Goal: Find specific page/section: Find specific page/section

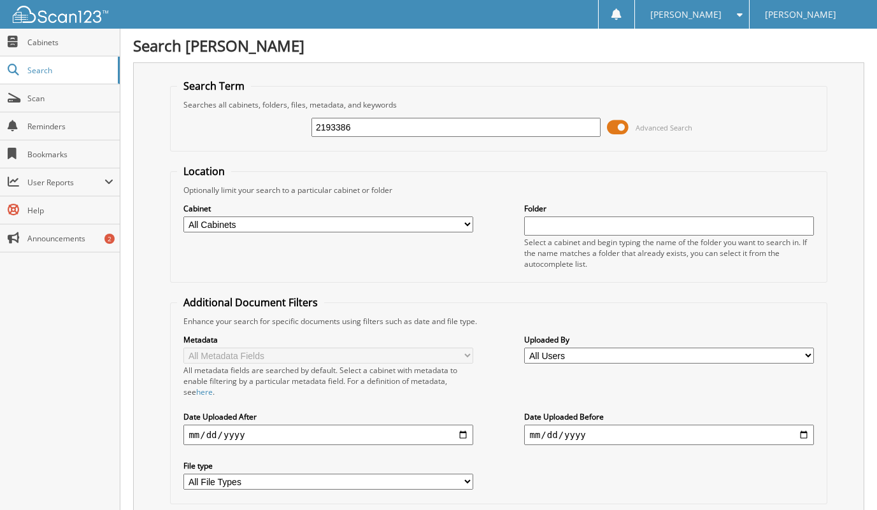
type input "2193386"
click at [623, 125] on span at bounding box center [618, 127] width 22 height 19
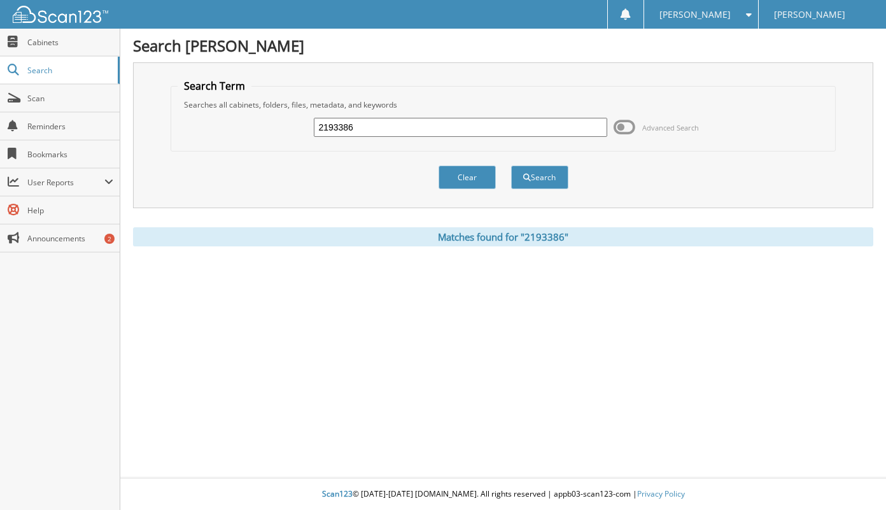
click at [530, 241] on div "Matches found for "2193386"" at bounding box center [503, 236] width 741 height 19
click at [540, 238] on div "Matches found for "2193386"" at bounding box center [503, 236] width 741 height 19
click at [530, 183] on button "Search" at bounding box center [539, 178] width 57 height 24
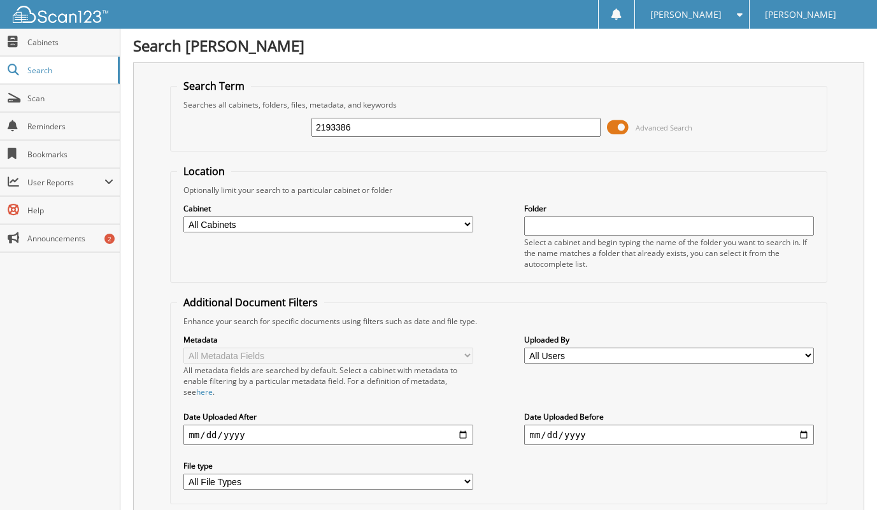
click at [48, 48] on link "Cabinets" at bounding box center [60, 42] width 120 height 27
type input "2193386"
click at [620, 122] on span at bounding box center [618, 127] width 22 height 19
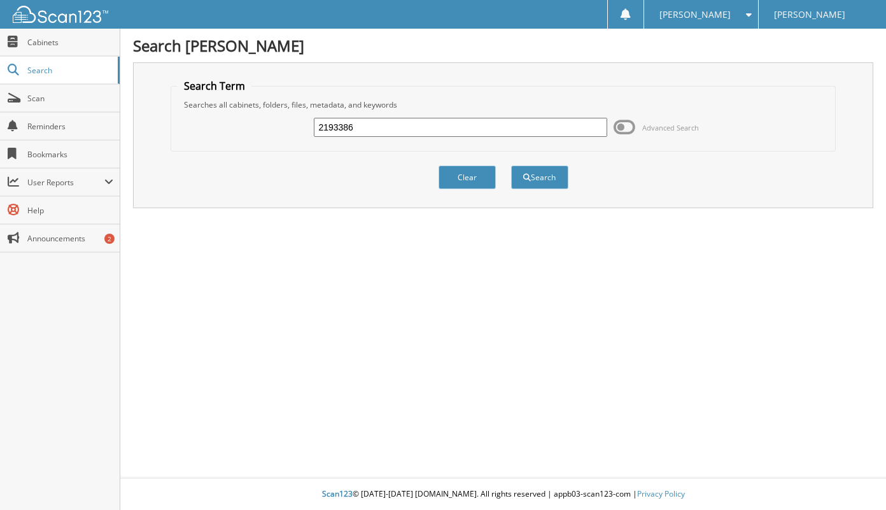
click at [545, 174] on button "Search" at bounding box center [539, 178] width 57 height 24
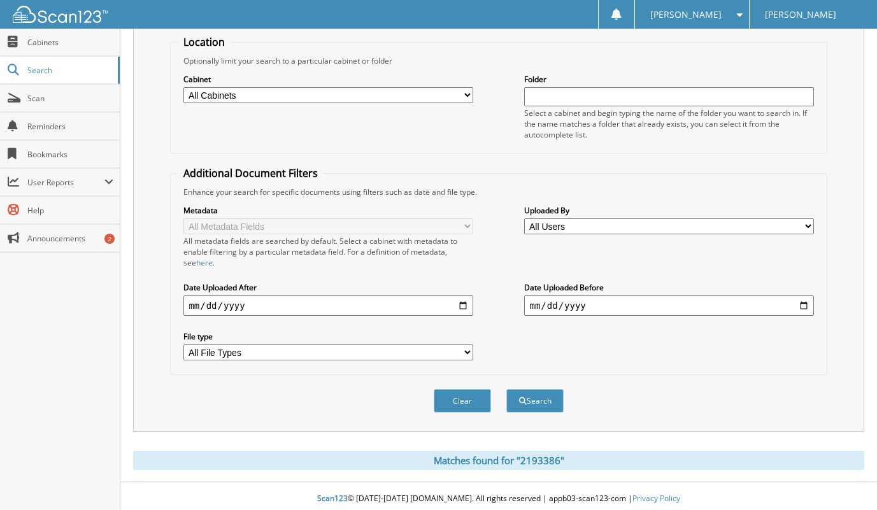
scroll to position [134, 0]
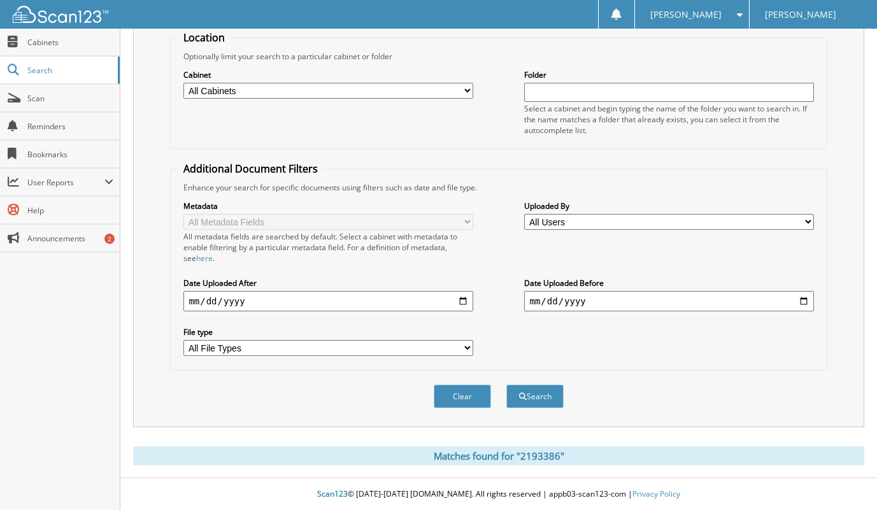
click at [449, 94] on select "All Cabinets CANCELLATIONS OIL/DETAIL CERTS PARTS SERVICE RO WE OWE Needs Filing" at bounding box center [327, 91] width 289 height 16
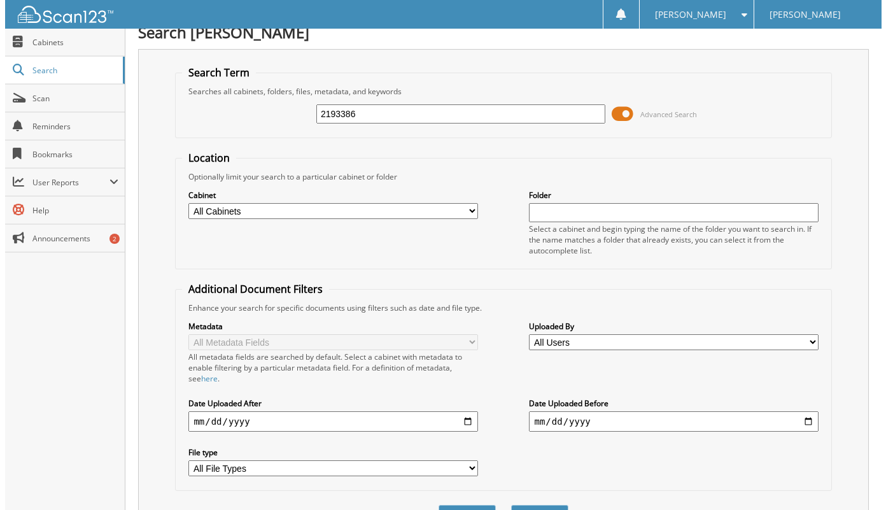
scroll to position [0, 0]
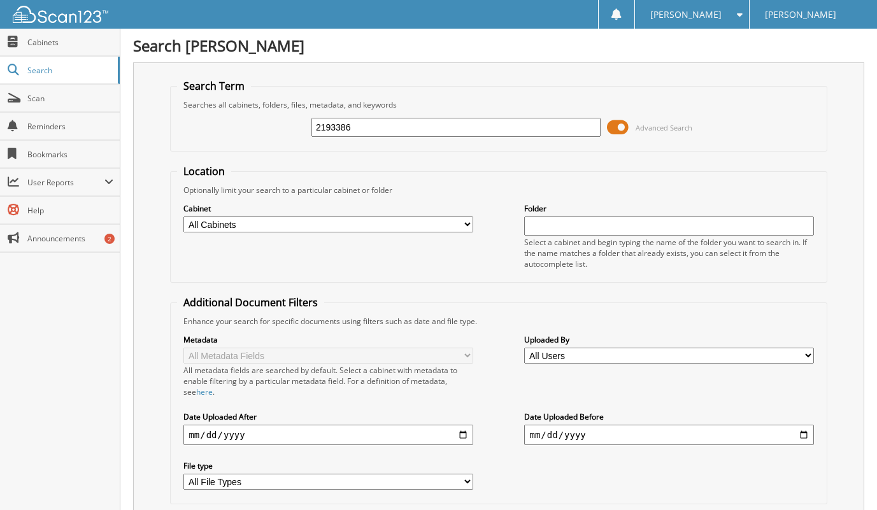
click at [614, 129] on span at bounding box center [618, 127] width 22 height 19
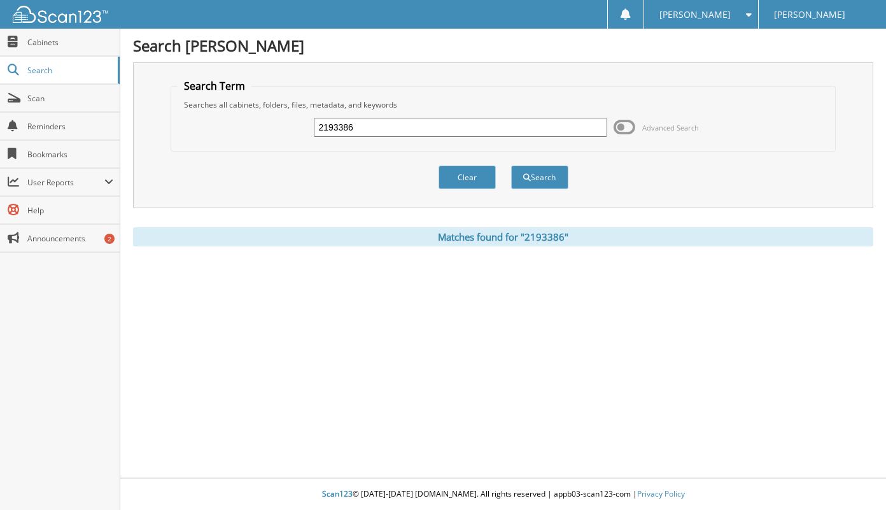
click at [548, 182] on button "Search" at bounding box center [539, 178] width 57 height 24
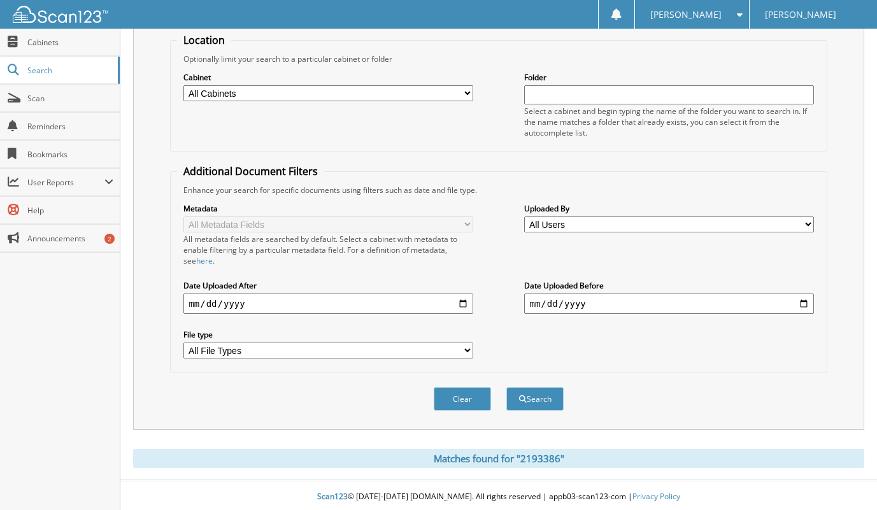
scroll to position [134, 0]
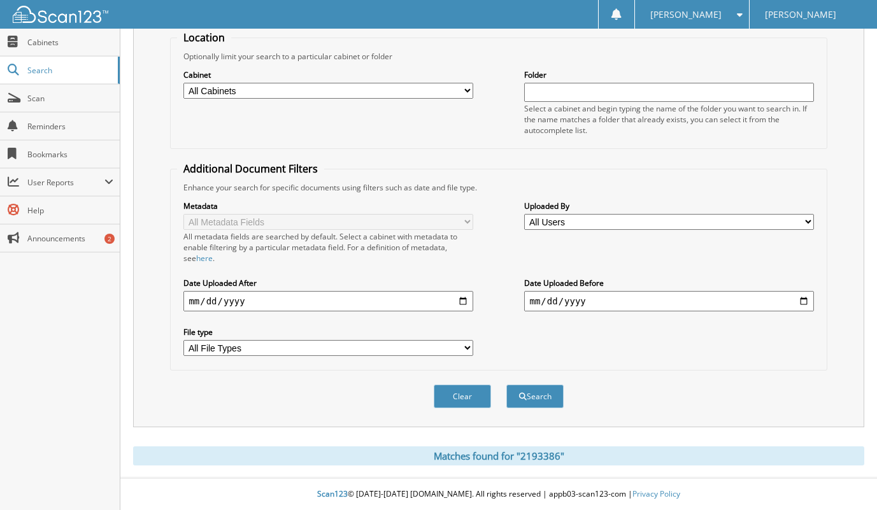
click at [526, 454] on div "Matches found for "2193386"" at bounding box center [498, 455] width 731 height 19
click at [527, 455] on div "Matches found for "2193386"" at bounding box center [498, 455] width 731 height 19
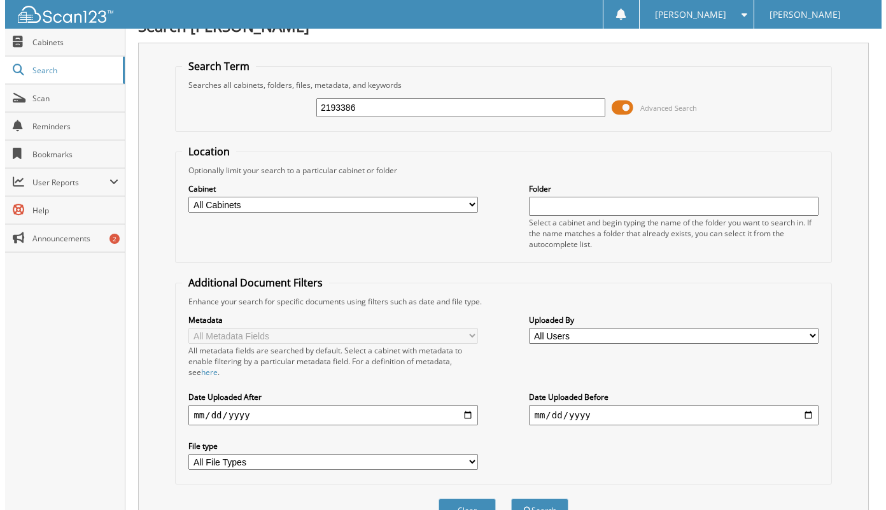
scroll to position [0, 0]
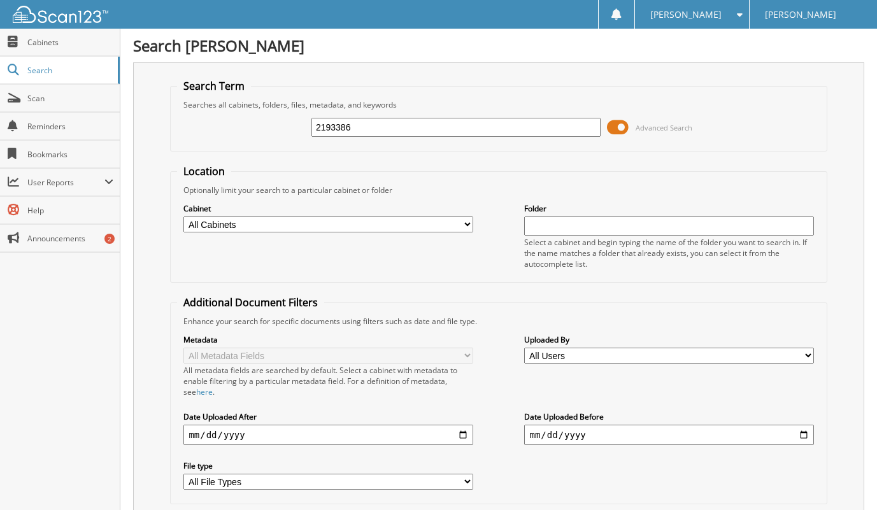
click at [611, 128] on span at bounding box center [618, 127] width 22 height 19
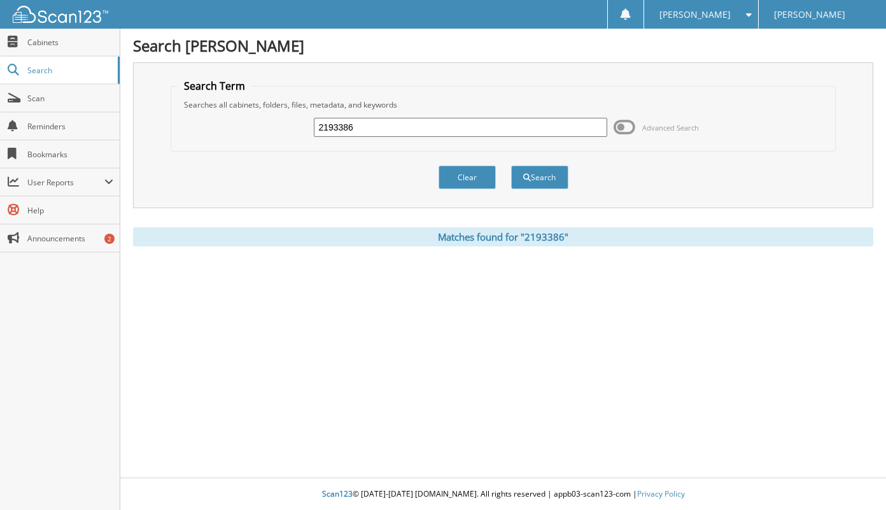
click at [530, 178] on button "Search" at bounding box center [539, 178] width 57 height 24
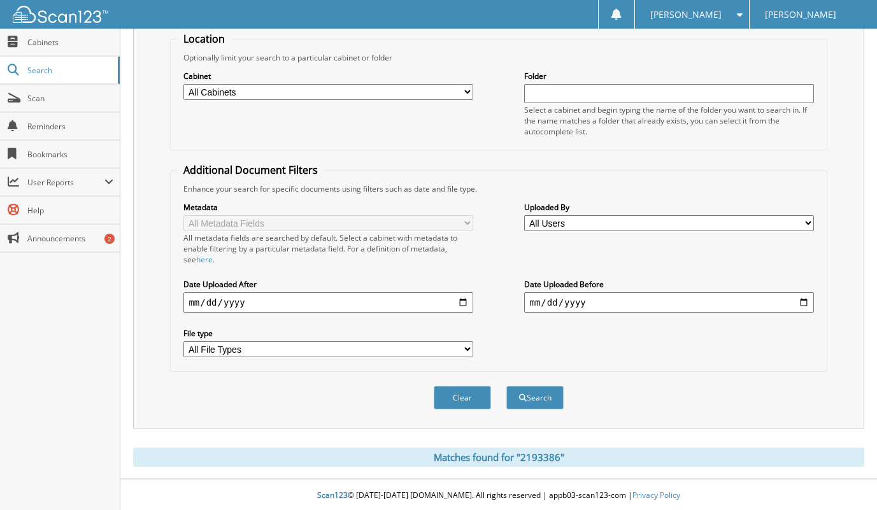
scroll to position [134, 0]
click at [525, 395] on span "submit" at bounding box center [523, 397] width 8 height 8
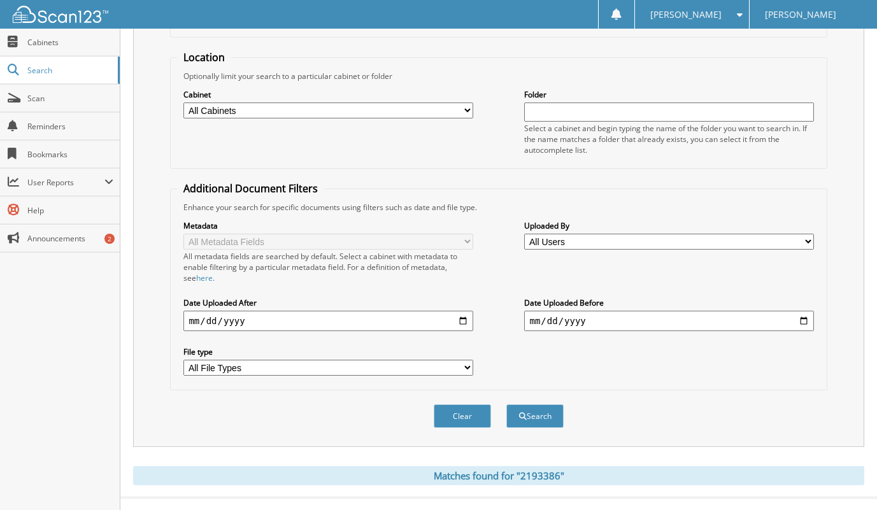
scroll to position [134, 0]
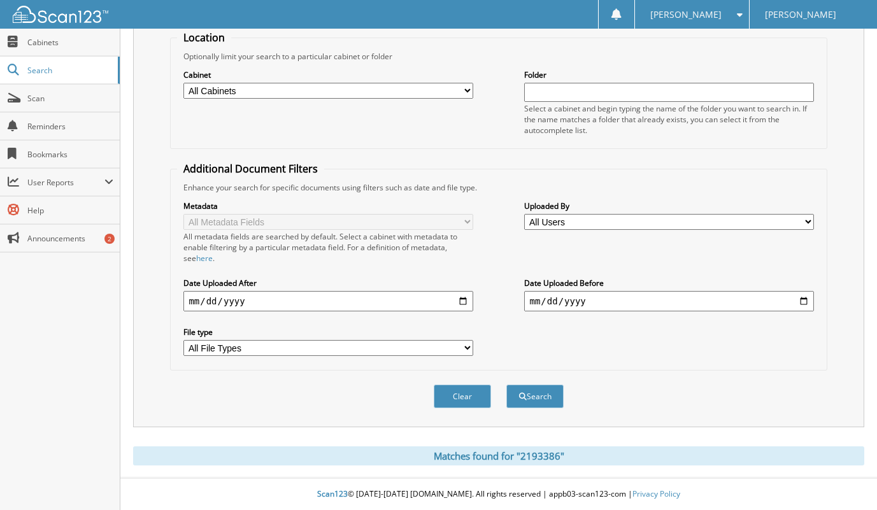
click at [432, 90] on select "All Cabinets CANCELLATIONS OIL/DETAIL CERTS PARTS SERVICE RO WE OWE Needs Filing" at bounding box center [327, 91] width 289 height 16
select select "14223"
click at [183, 83] on select "All Cabinets CANCELLATIONS OIL/DETAIL CERTS PARTS SERVICE RO WE OWE Needs Filing" at bounding box center [327, 91] width 289 height 16
click at [536, 404] on button "Search" at bounding box center [534, 397] width 57 height 24
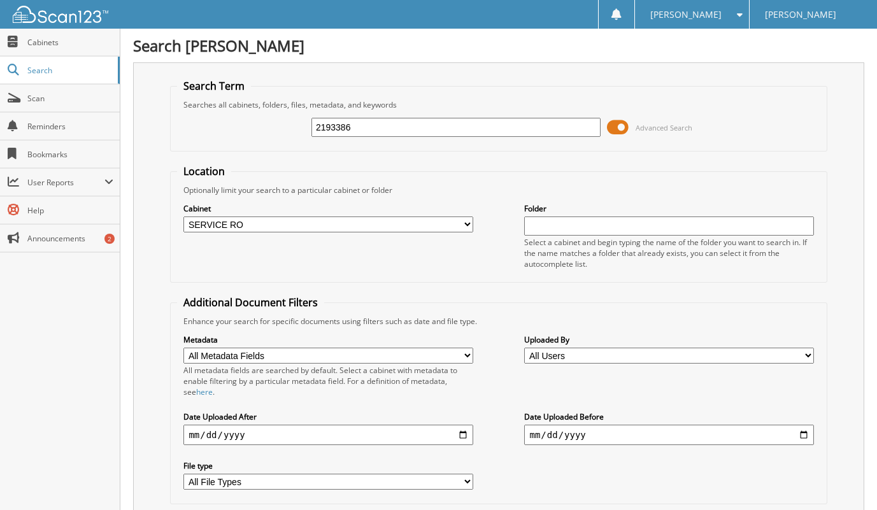
click at [36, 103] on span "Scan" at bounding box center [70, 98] width 86 height 11
